Goal: Use online tool/utility: Utilize a website feature to perform a specific function

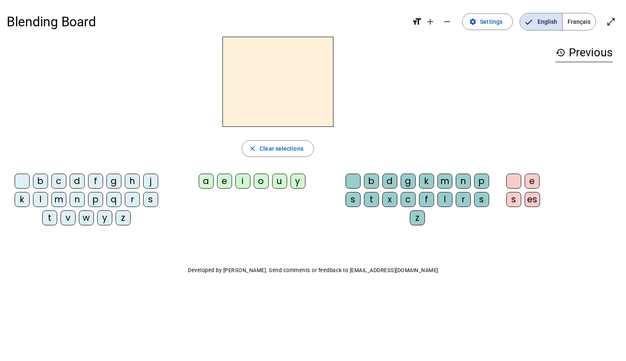
click at [109, 212] on div "y" at bounding box center [104, 217] width 15 height 15
click at [275, 146] on span "Clear selections" at bounding box center [282, 149] width 44 height 10
click at [200, 318] on div "Blending Board format_size add remove settings Settings English Français open_i…" at bounding box center [313, 160] width 626 height 320
click at [98, 259] on div "Blending Board format_size add remove settings Settings English Français open_i…" at bounding box center [313, 160] width 626 height 320
click at [97, 198] on div "p" at bounding box center [95, 199] width 15 height 15
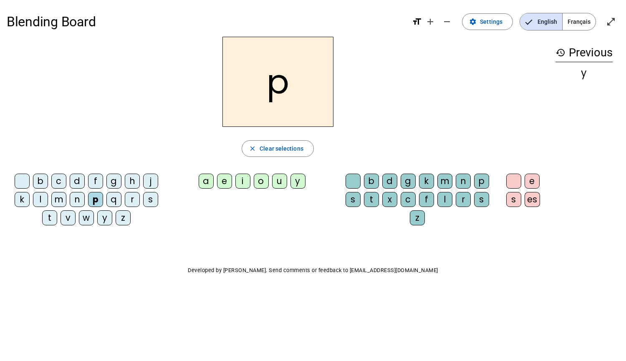
click at [246, 184] on div "i" at bounding box center [242, 181] width 15 height 15
click at [403, 201] on div "c" at bounding box center [408, 199] width 15 height 15
click at [77, 186] on div "d" at bounding box center [77, 181] width 15 height 15
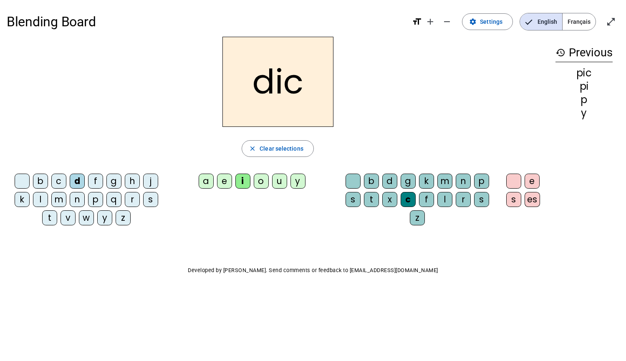
click at [46, 185] on div "b" at bounding box center [40, 181] width 15 height 15
click at [200, 180] on div "a" at bounding box center [206, 181] width 15 height 15
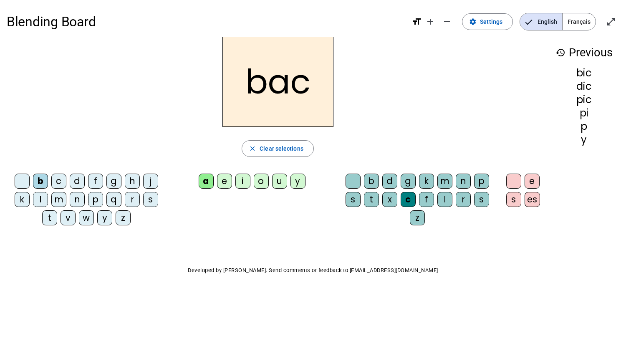
click at [50, 218] on div "t" at bounding box center [49, 217] width 15 height 15
